Goal: Transaction & Acquisition: Book appointment/travel/reservation

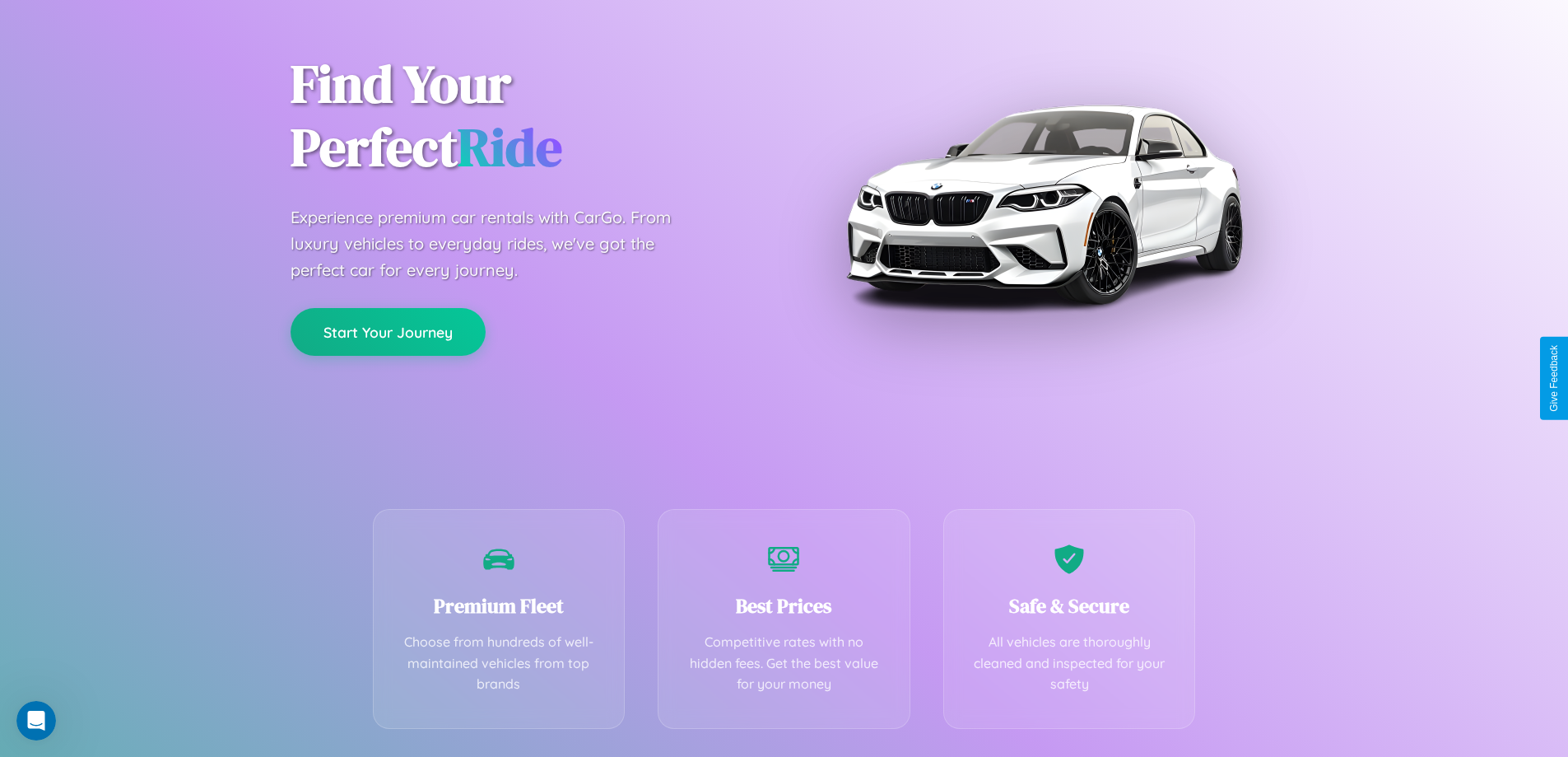
scroll to position [325, 0]
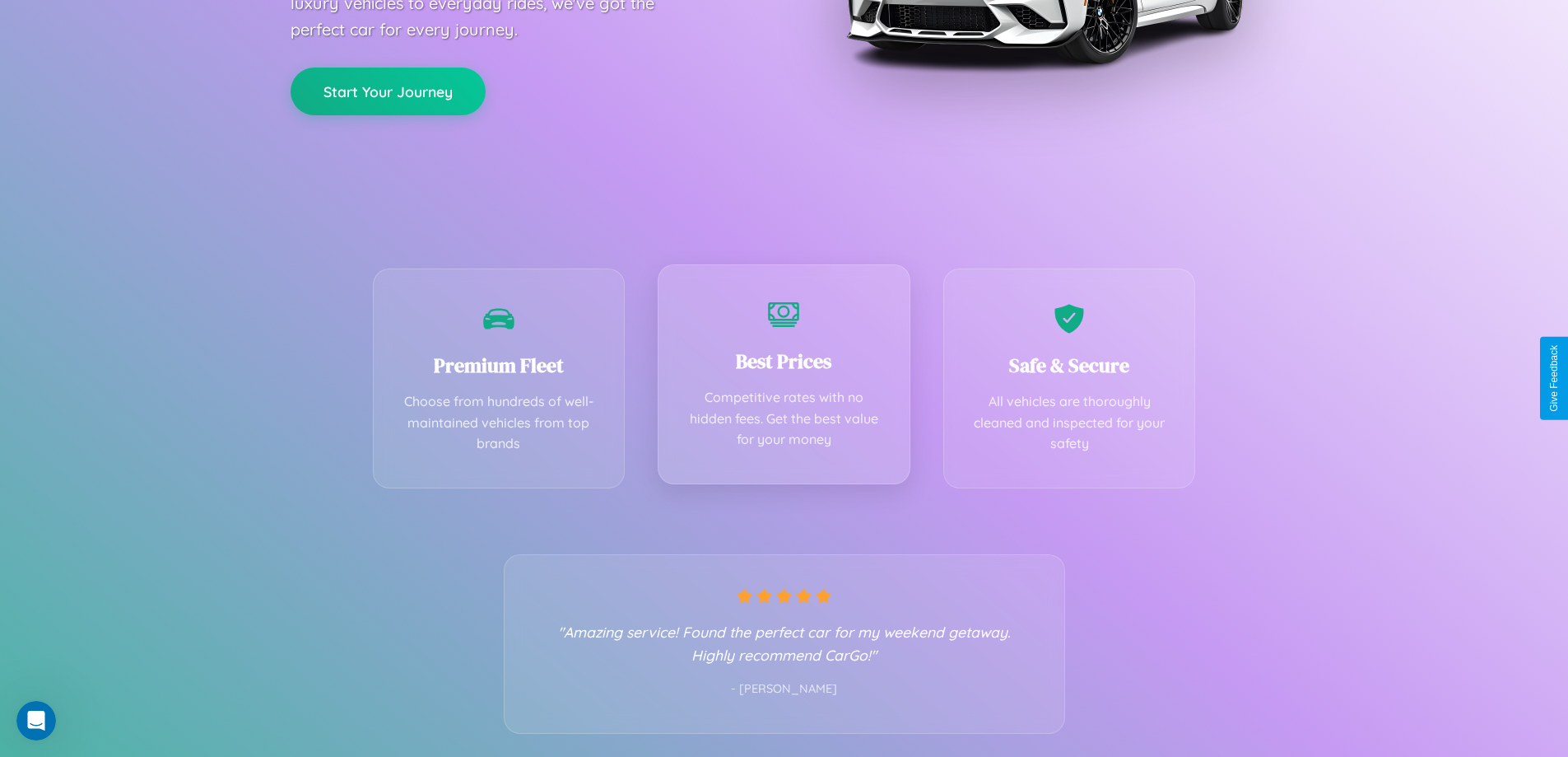
click at [784, 378] on div "Best Prices Competitive rates with no hidden fees. Get the best value for your …" at bounding box center [784, 374] width 252 height 220
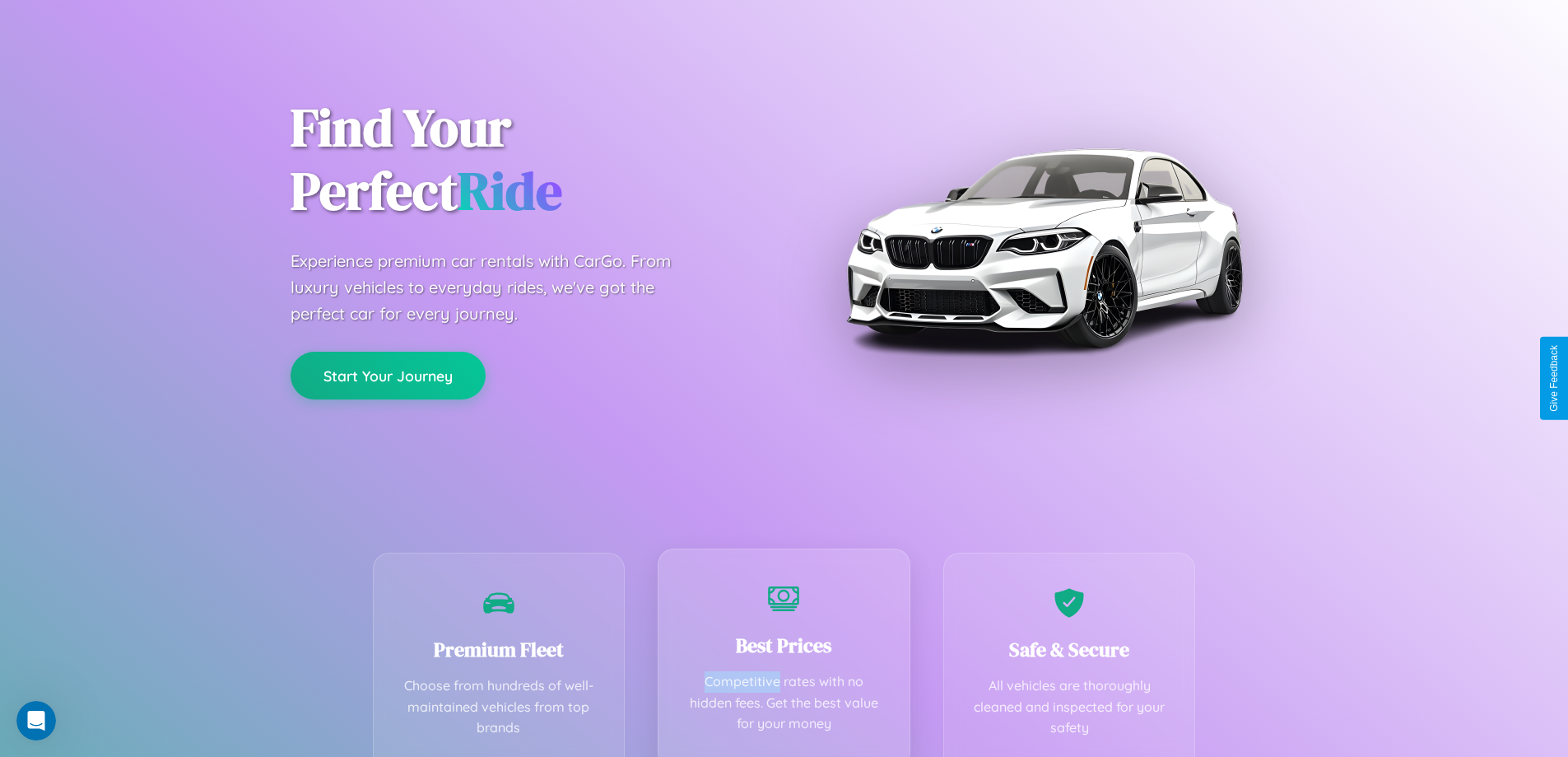
scroll to position [0, 0]
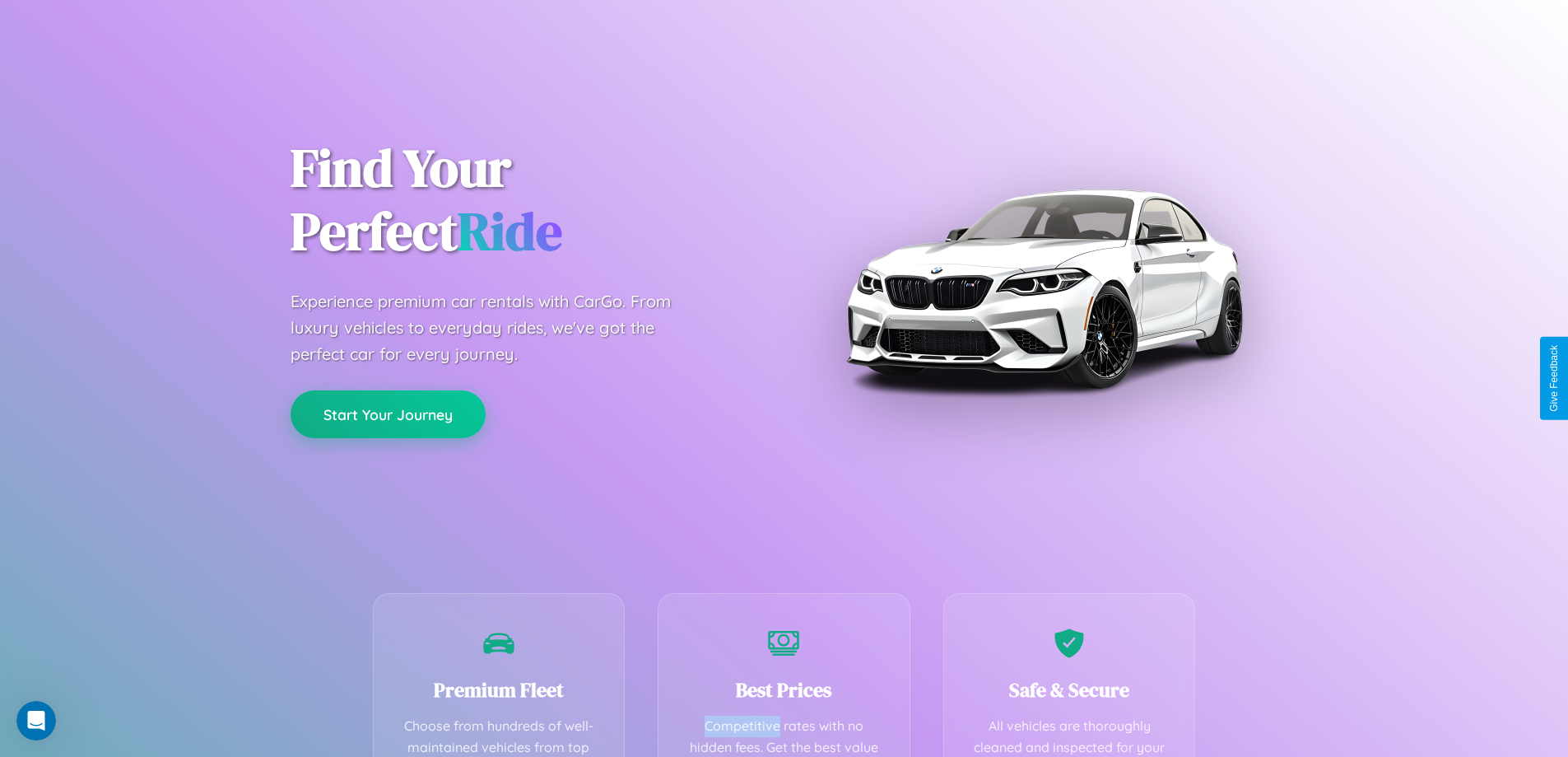
click at [387, 414] on button "Start Your Journey" at bounding box center [387, 414] width 195 height 48
click at [387, 413] on button "Start Your Journey" at bounding box center [387, 414] width 195 height 48
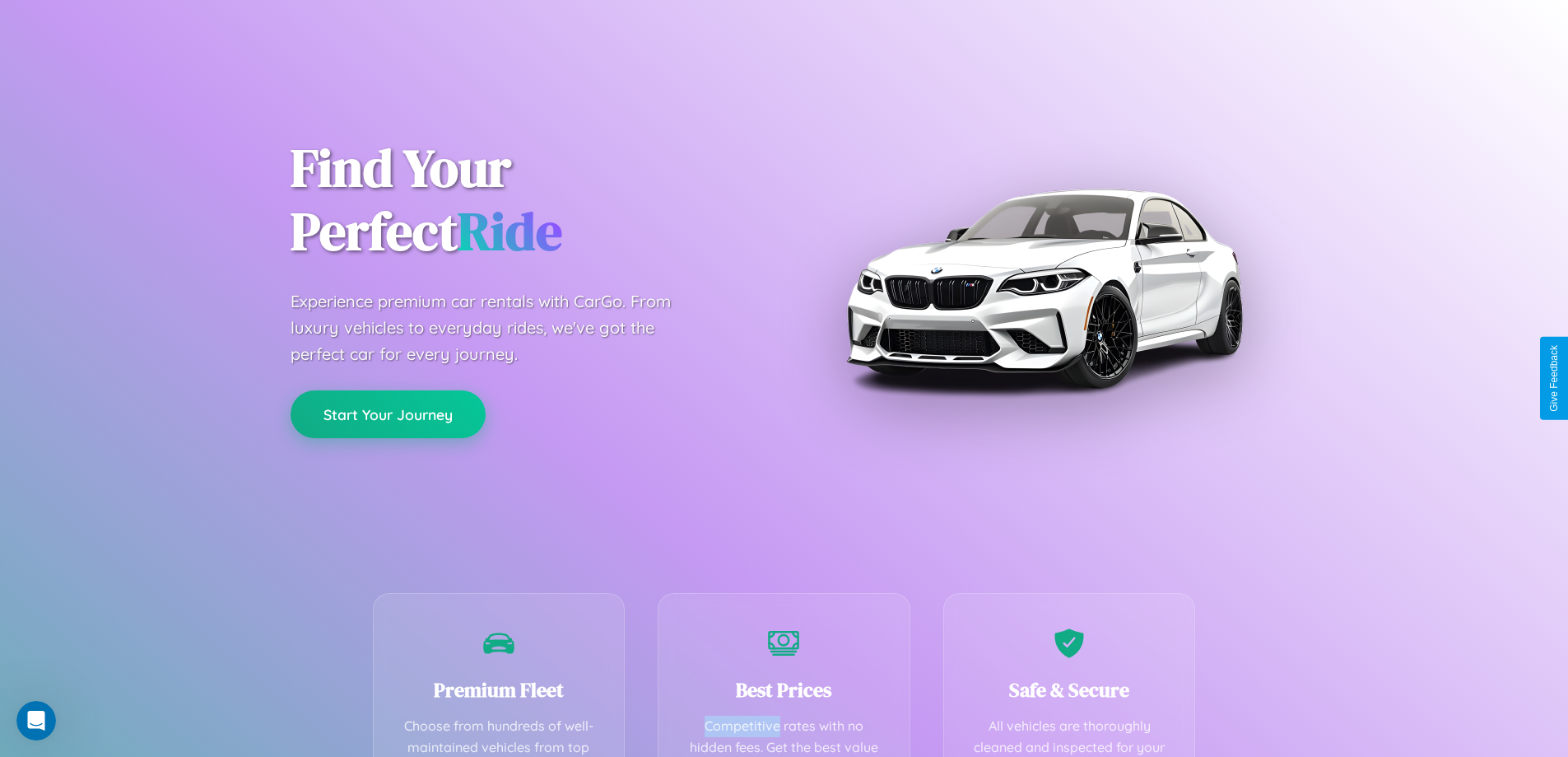
click at [387, 413] on button "Start Your Journey" at bounding box center [387, 414] width 195 height 48
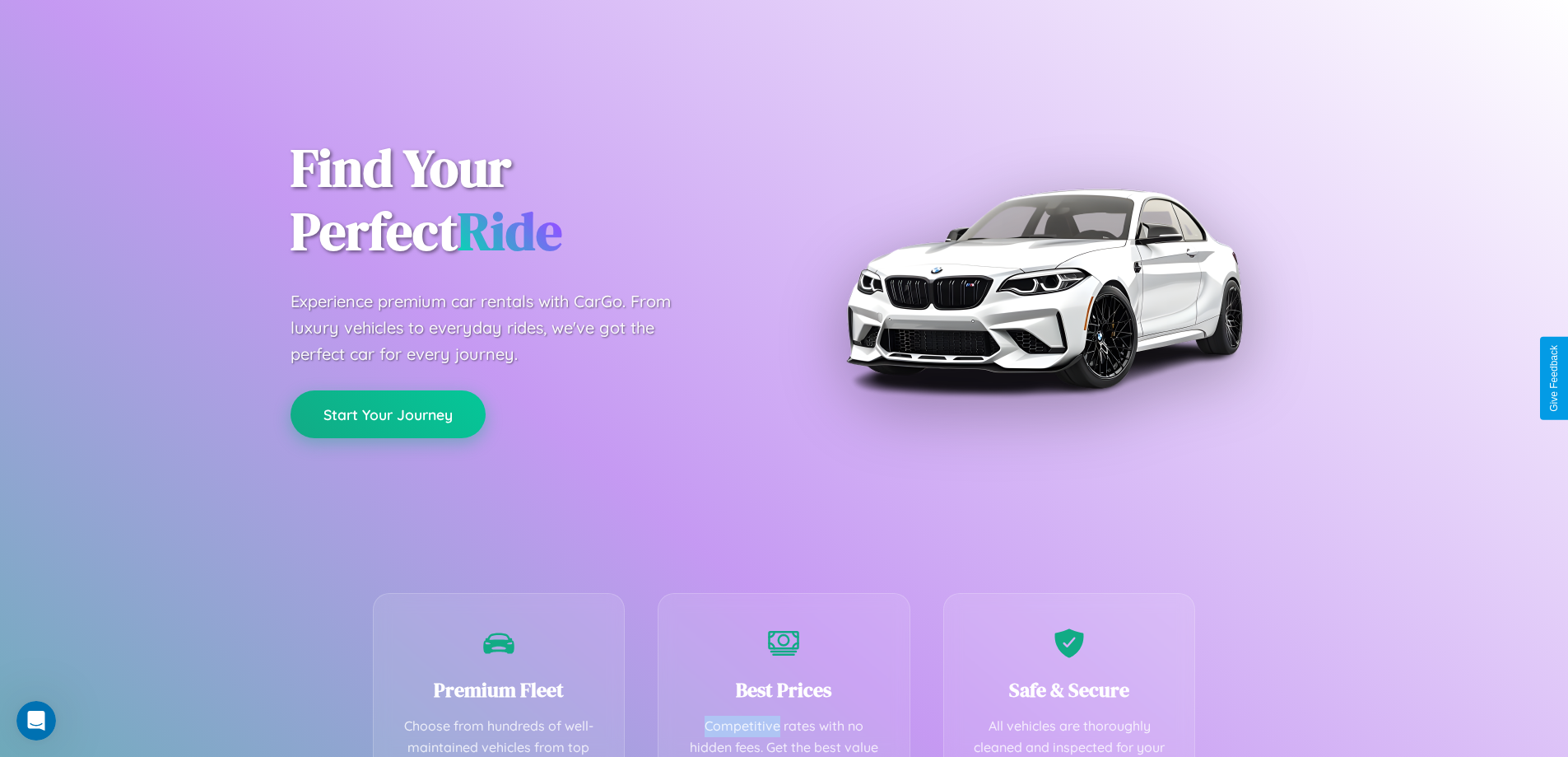
click at [387, 413] on button "Start Your Journey" at bounding box center [387, 414] width 195 height 48
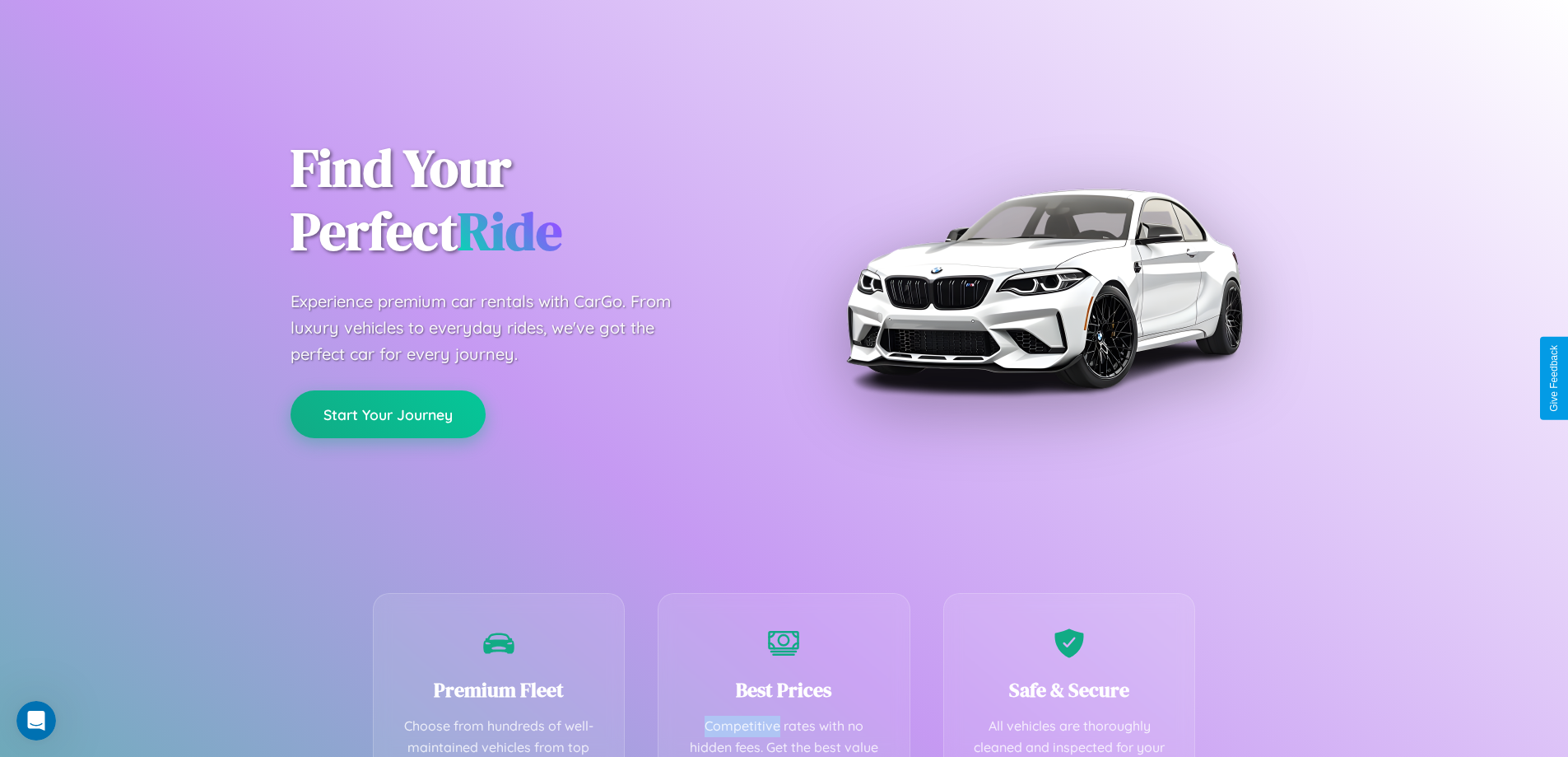
click at [387, 413] on button "Start Your Journey" at bounding box center [387, 414] width 195 height 48
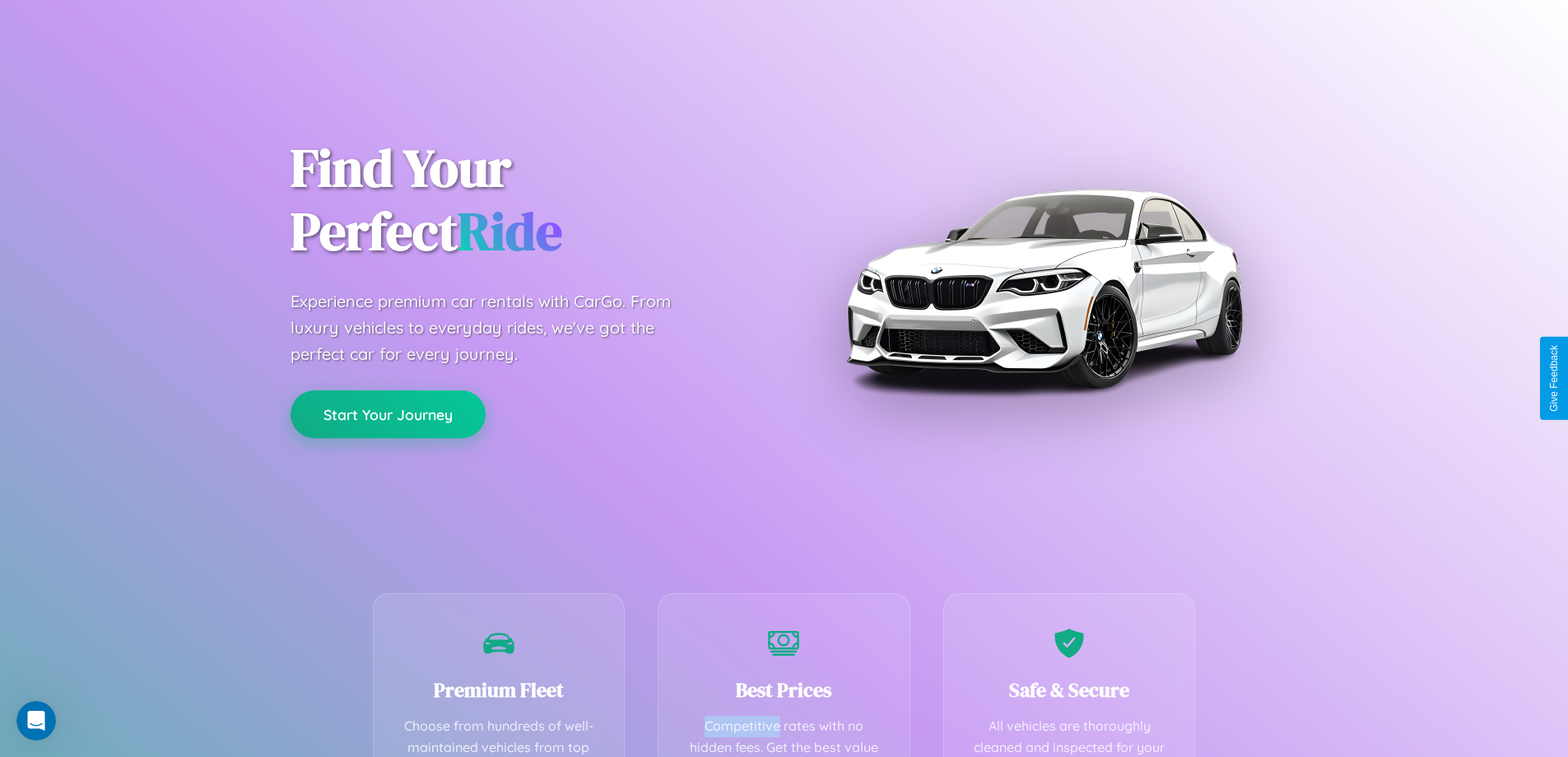
click at [387, 413] on button "Start Your Journey" at bounding box center [387, 414] width 195 height 48
